Goal: Transaction & Acquisition: Subscribe to service/newsletter

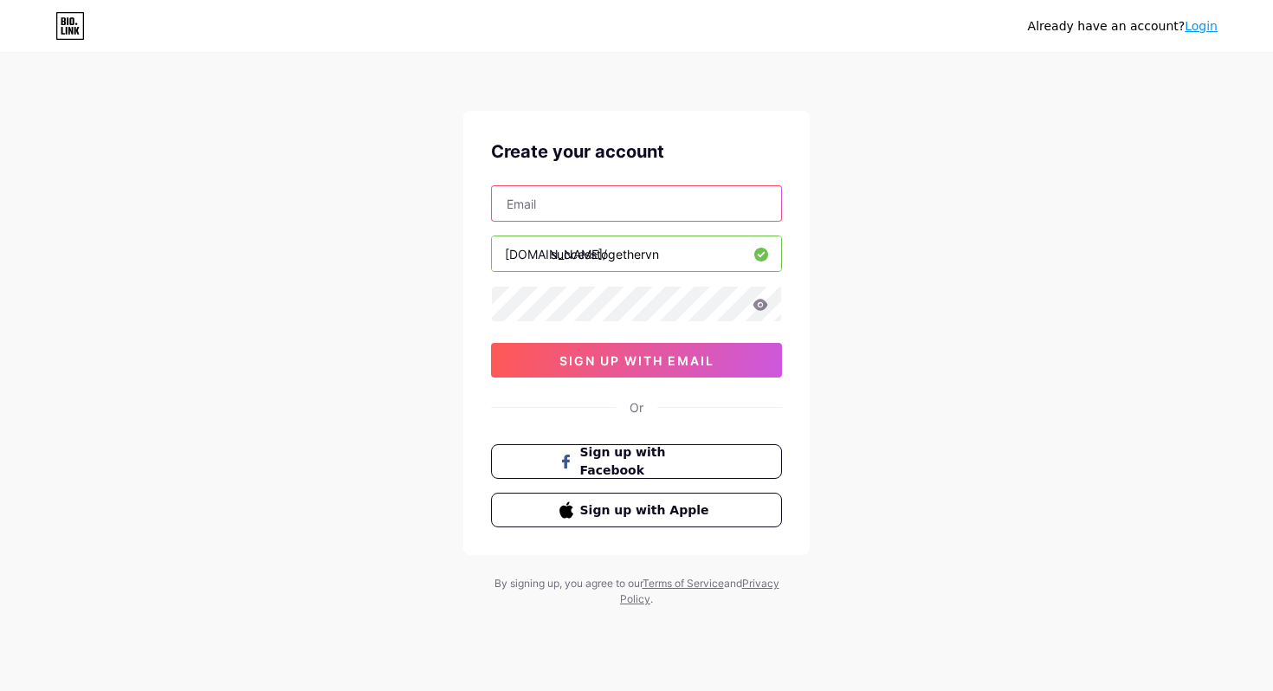
click at [657, 208] on input "text" at bounding box center [636, 203] width 289 height 35
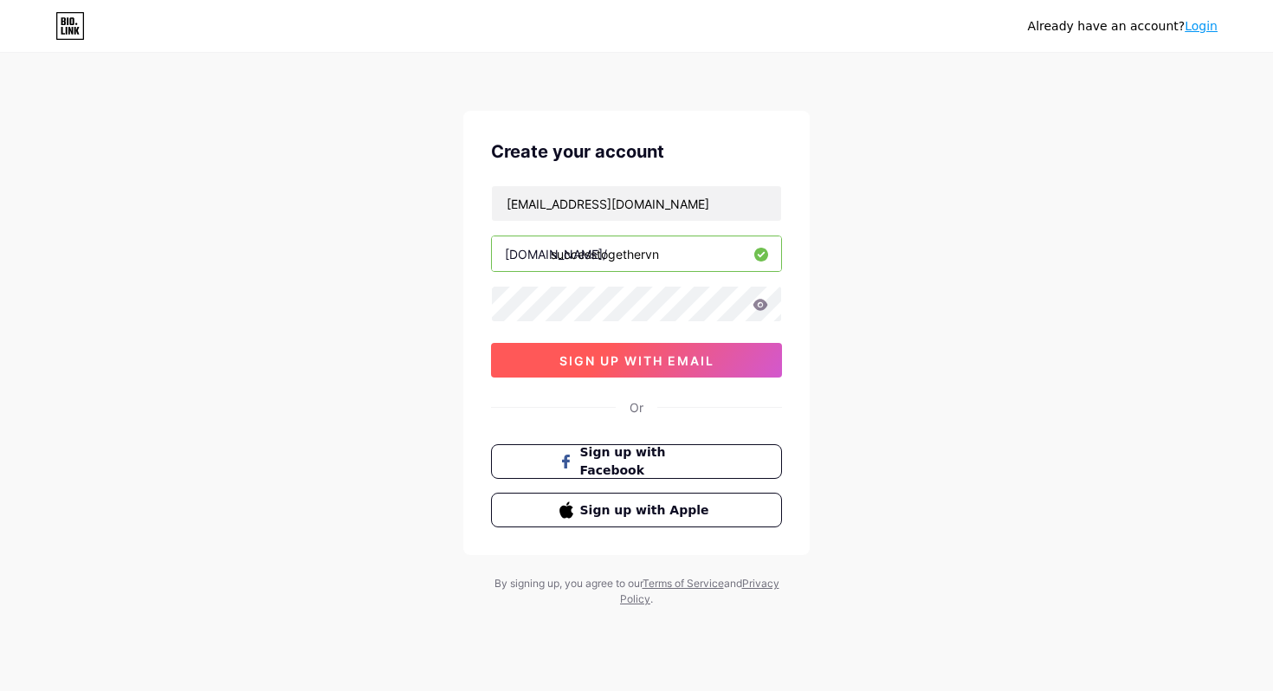
click at [595, 358] on span "sign up with email" at bounding box center [636, 360] width 155 height 15
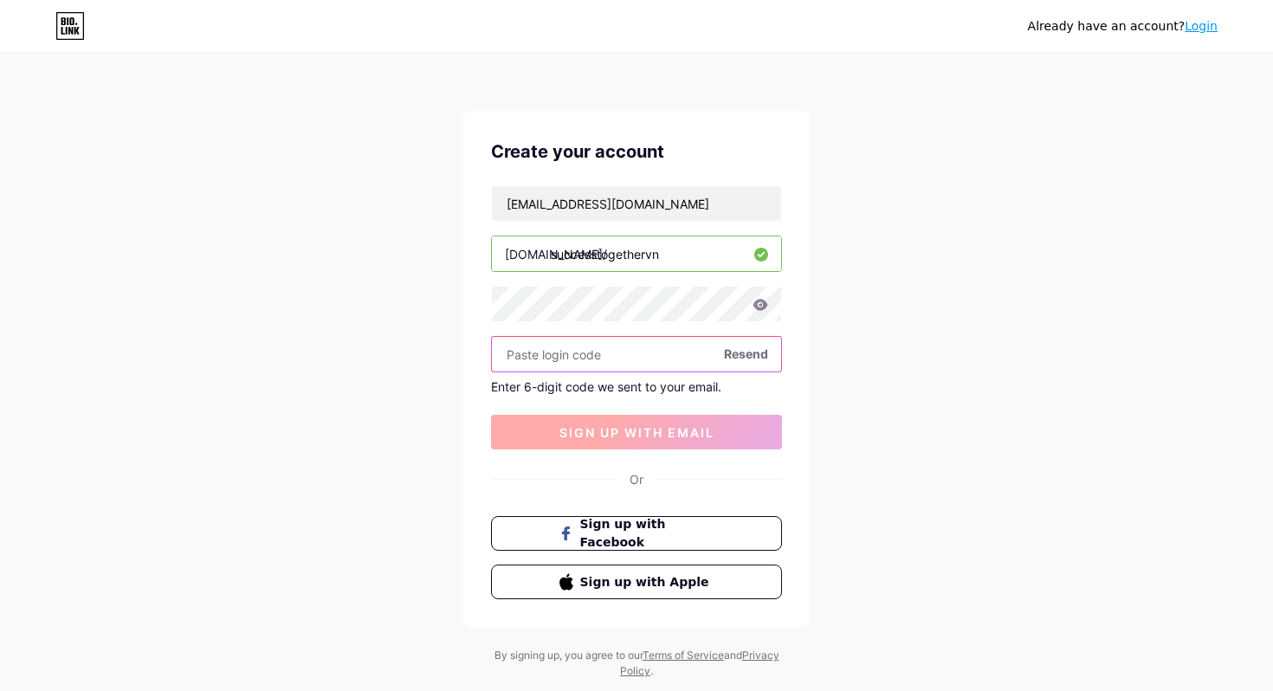
click at [595, 358] on input "text" at bounding box center [636, 354] width 289 height 35
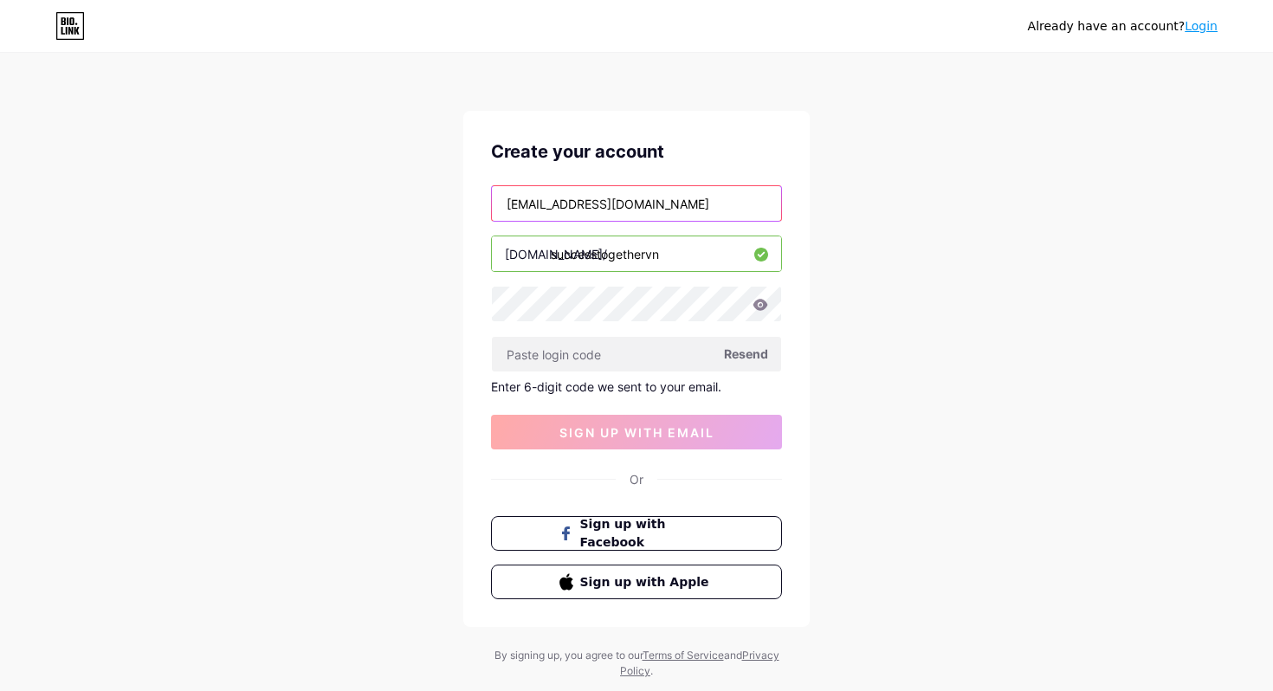
click at [630, 199] on input "[EMAIL_ADDRESS][DOMAIN_NAME]" at bounding box center [636, 203] width 289 height 35
click at [629, 200] on input "[EMAIL_ADDRESS][DOMAIN_NAME]" at bounding box center [636, 203] width 289 height 35
drag, startPoint x: 629, startPoint y: 202, endPoint x: 505, endPoint y: 207, distance: 123.9
click at [503, 207] on input "[EMAIL_ADDRESS][DOMAIN_NAME]" at bounding box center [636, 203] width 289 height 35
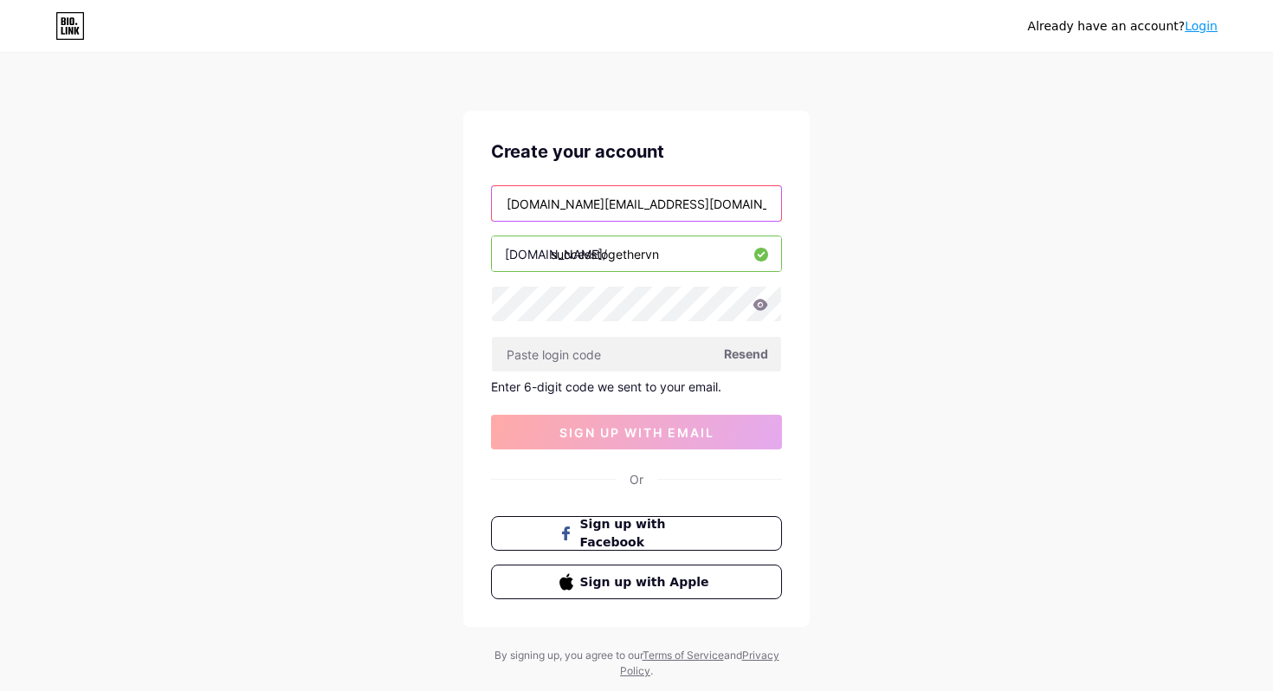
type input "[DOMAIN_NAME][EMAIL_ADDRESS][DOMAIN_NAME]"
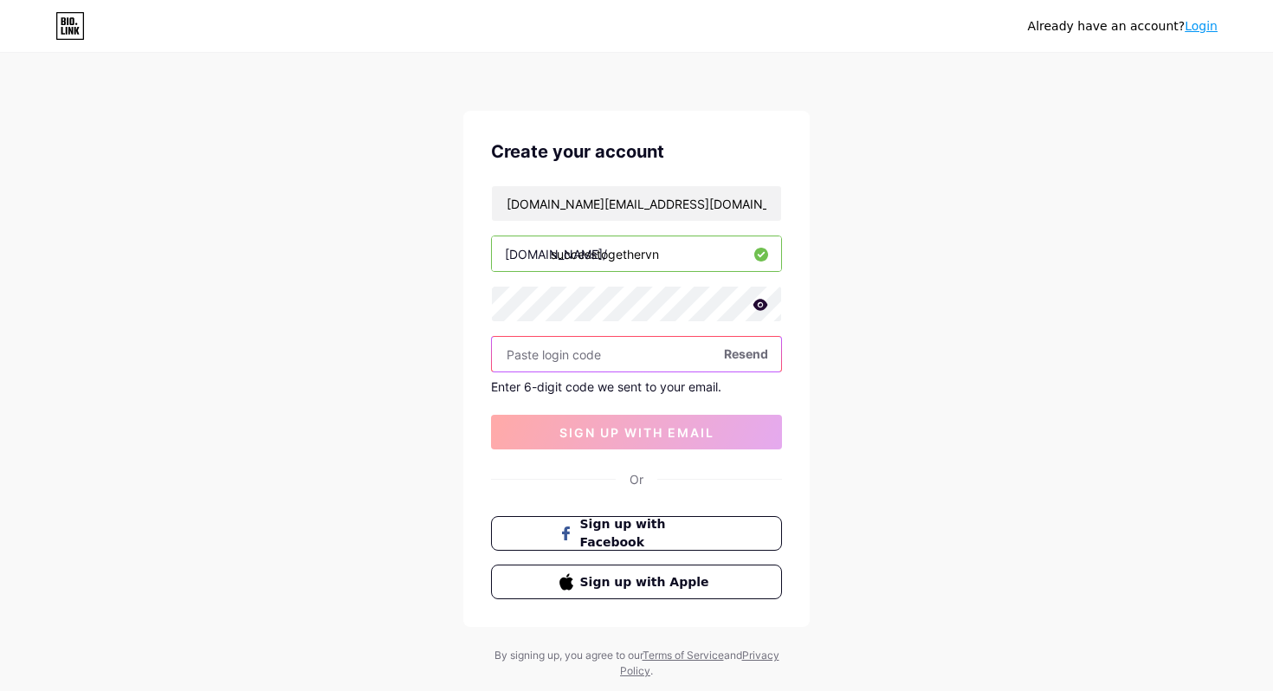
click at [676, 357] on input "text" at bounding box center [636, 354] width 289 height 35
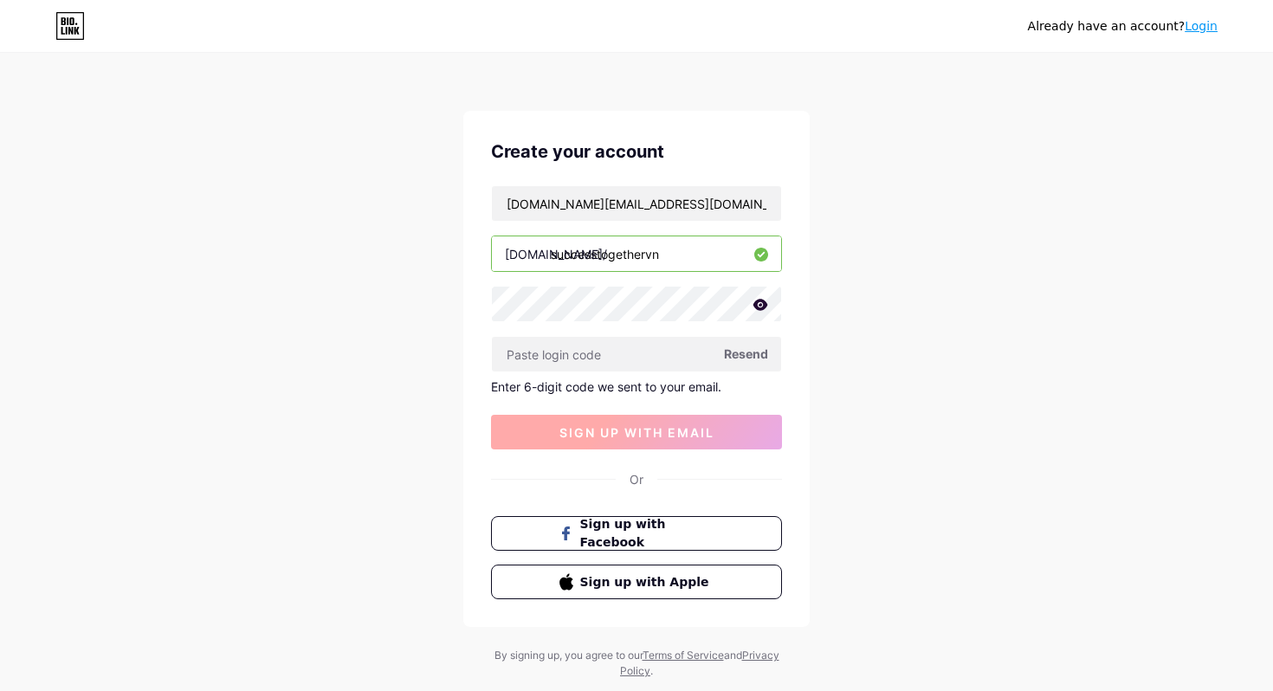
click at [655, 426] on span "sign up with email" at bounding box center [636, 432] width 155 height 15
click at [653, 434] on span "sign up with email" at bounding box center [636, 432] width 155 height 15
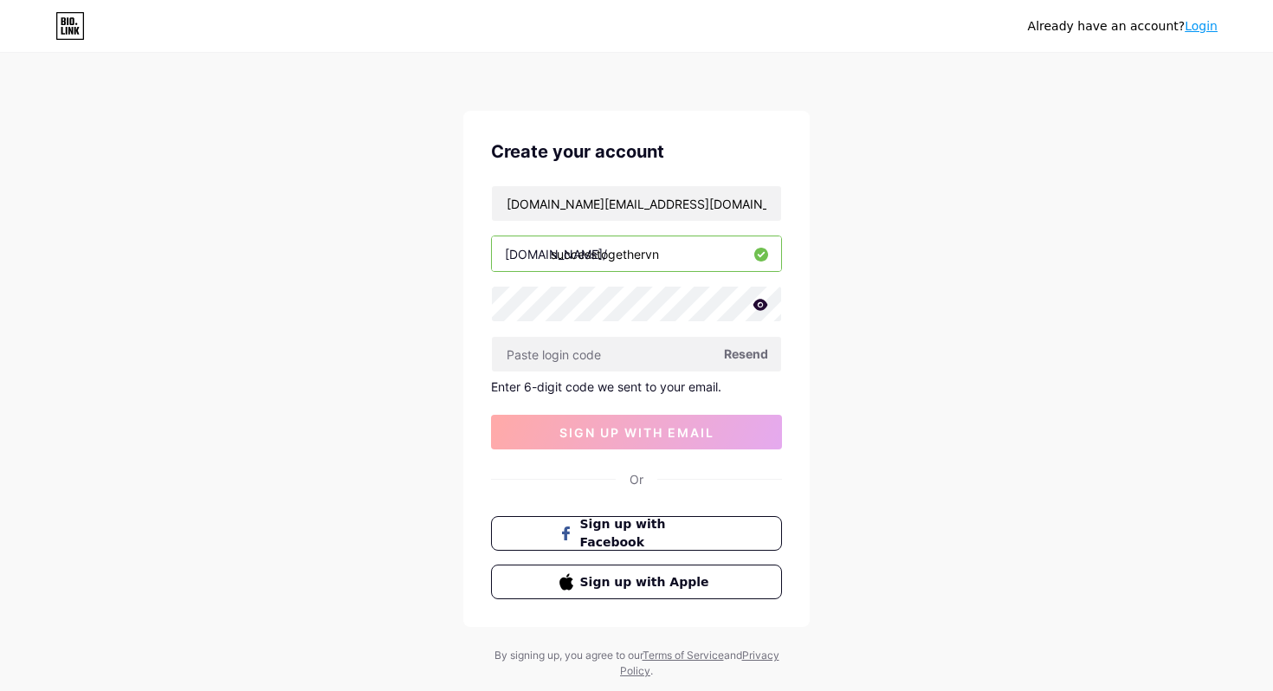
click at [766, 301] on icon at bounding box center [760, 305] width 16 height 12
click at [766, 301] on icon at bounding box center [759, 305] width 17 height 17
click at [680, 210] on input "[DOMAIN_NAME][EMAIL_ADDRESS][DOMAIN_NAME]" at bounding box center [636, 203] width 289 height 35
click at [653, 421] on button "sign up with email" at bounding box center [636, 432] width 291 height 35
click at [636, 352] on input "text" at bounding box center [636, 354] width 289 height 35
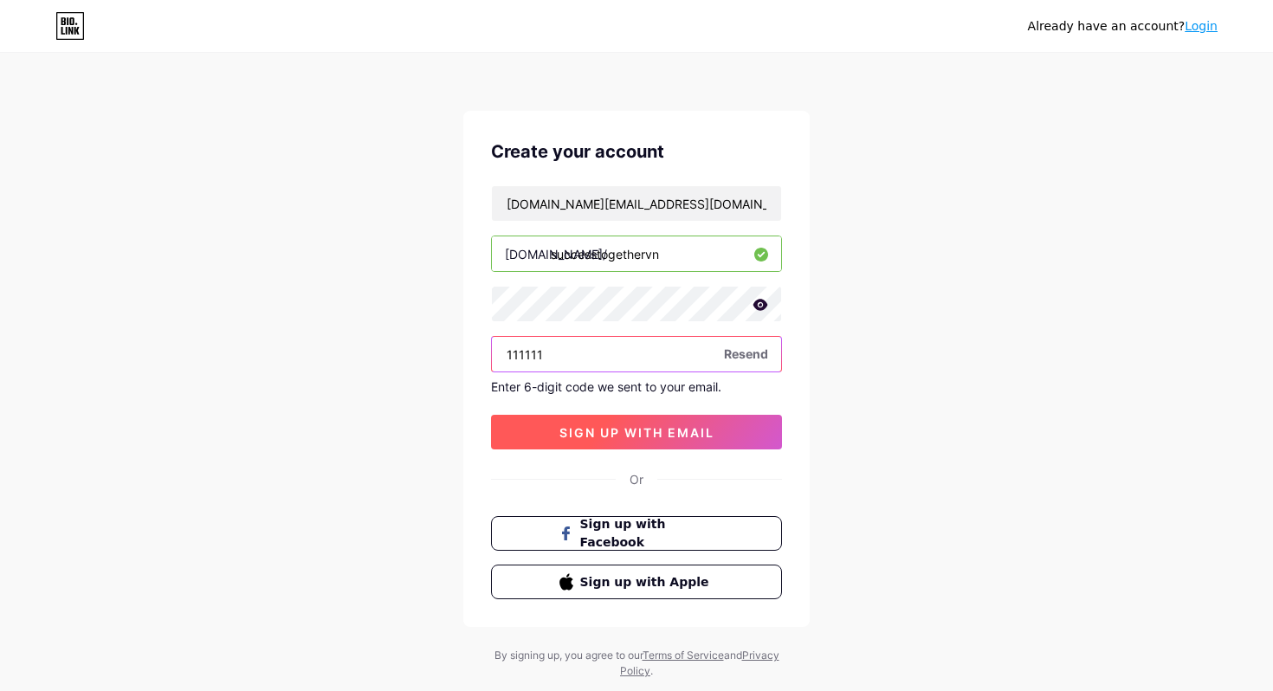
type input "111111"
click at [649, 423] on button "sign up with email" at bounding box center [636, 432] width 291 height 35
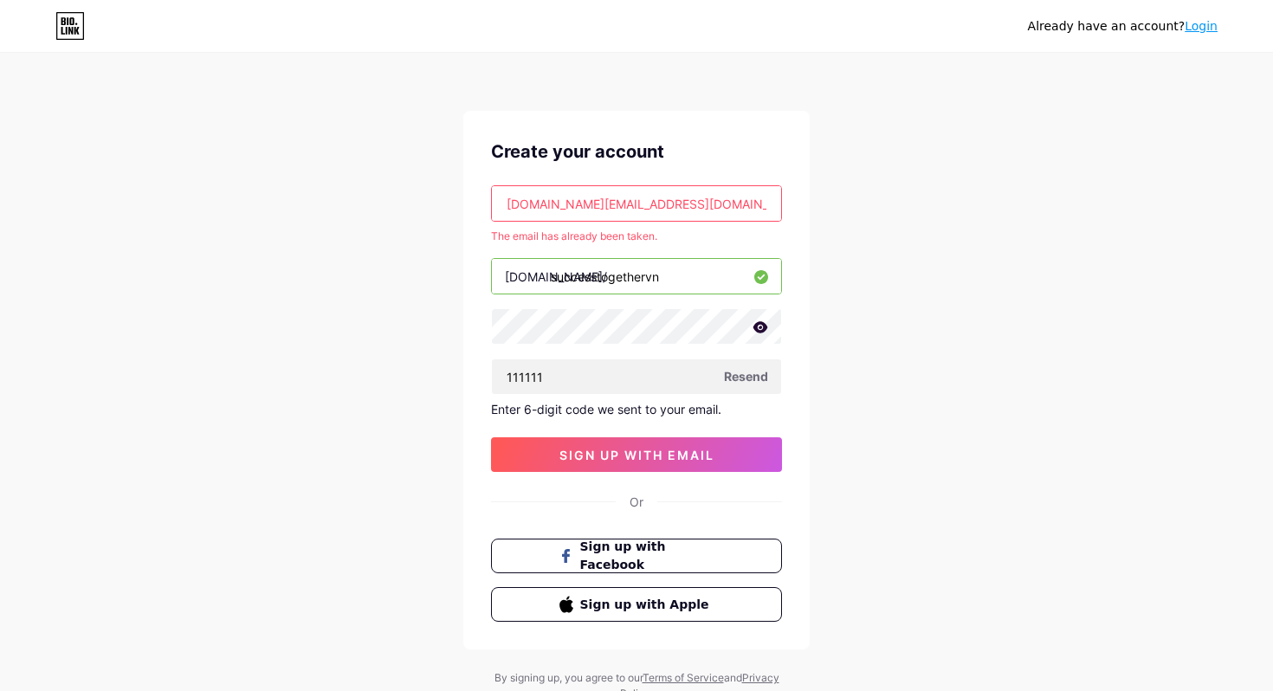
drag, startPoint x: 695, startPoint y: 200, endPoint x: 501, endPoint y: 206, distance: 194.0
click at [501, 206] on input "[DOMAIN_NAME][EMAIL_ADDRESS][DOMAIN_NAME]" at bounding box center [636, 203] width 289 height 35
type input "[EMAIL_ADDRESS][DOMAIN_NAME]"
click at [566, 450] on span "sign up with email" at bounding box center [636, 455] width 155 height 15
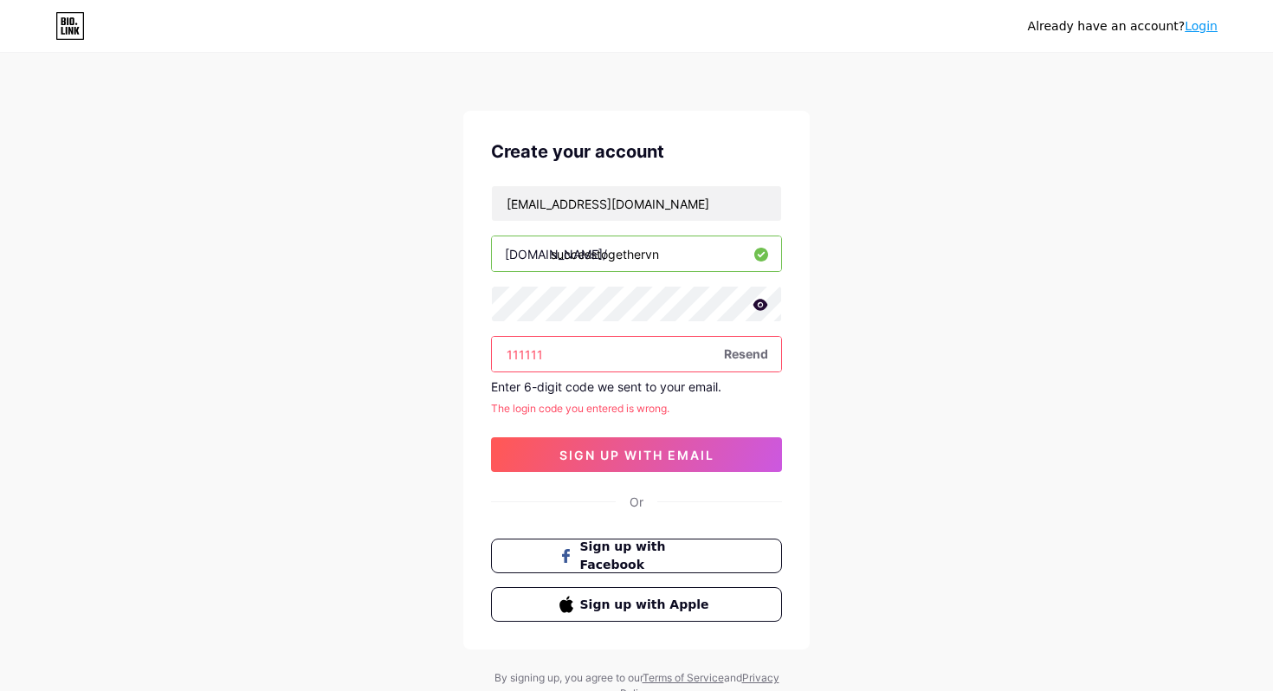
click at [739, 353] on span "Resend" at bounding box center [746, 354] width 44 height 18
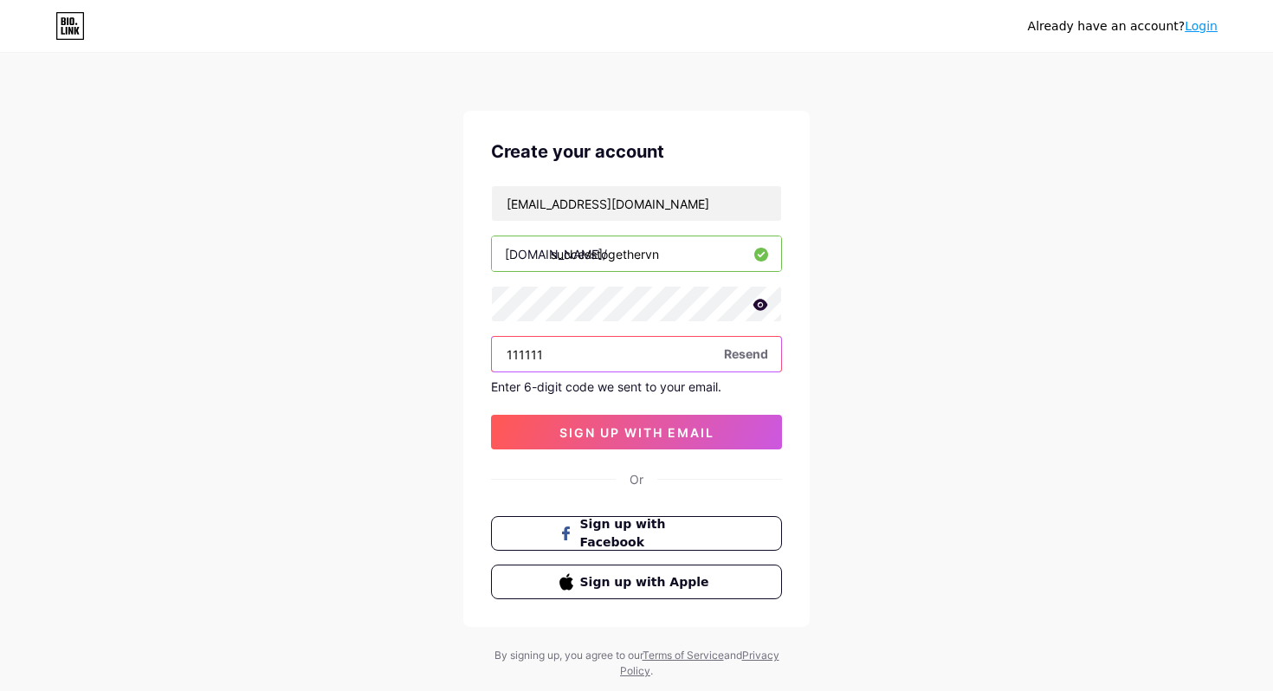
click at [771, 352] on input "111111" at bounding box center [636, 354] width 289 height 35
click at [752, 352] on span "Resend" at bounding box center [746, 354] width 44 height 18
type input "1"
